Goal: Task Accomplishment & Management: Manage account settings

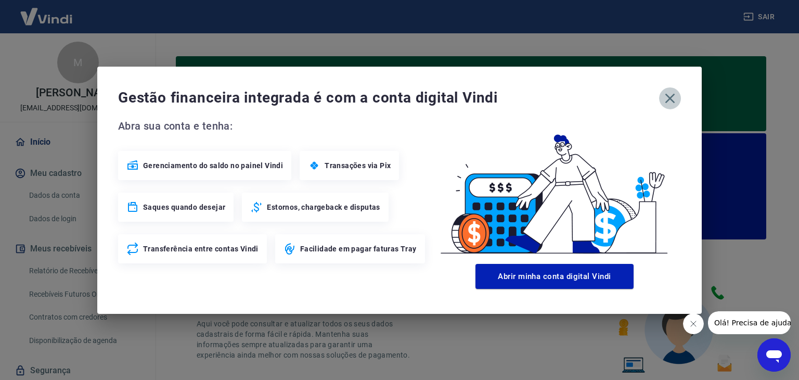
click at [664, 91] on icon "button" at bounding box center [670, 98] width 17 height 17
